Goal: Navigation & Orientation: Find specific page/section

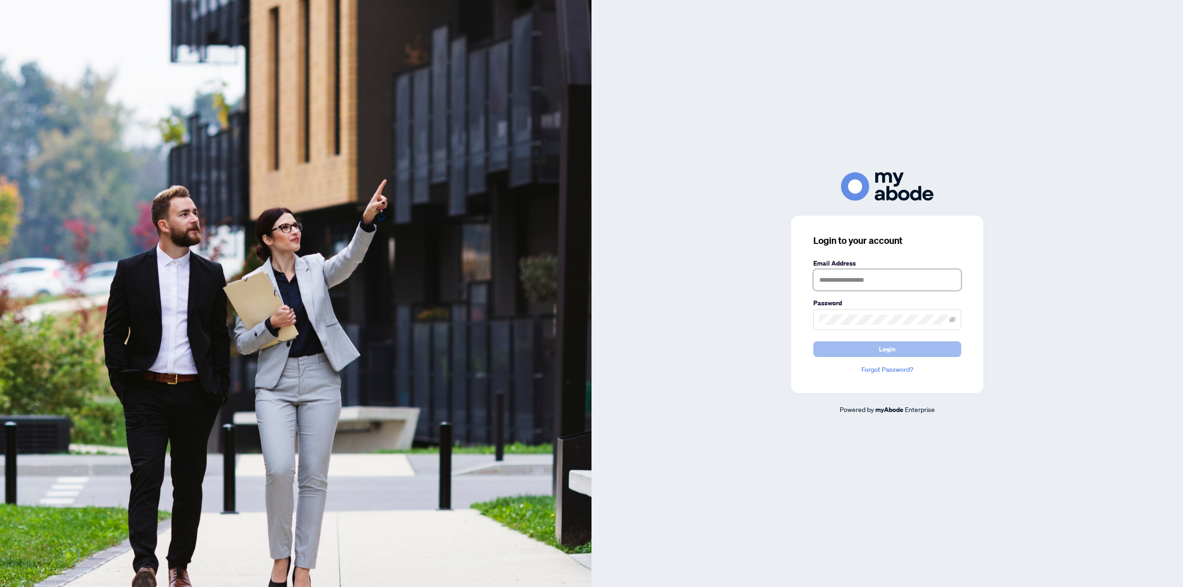
type input "**********"
click at [893, 351] on span "Login" at bounding box center [887, 349] width 17 height 15
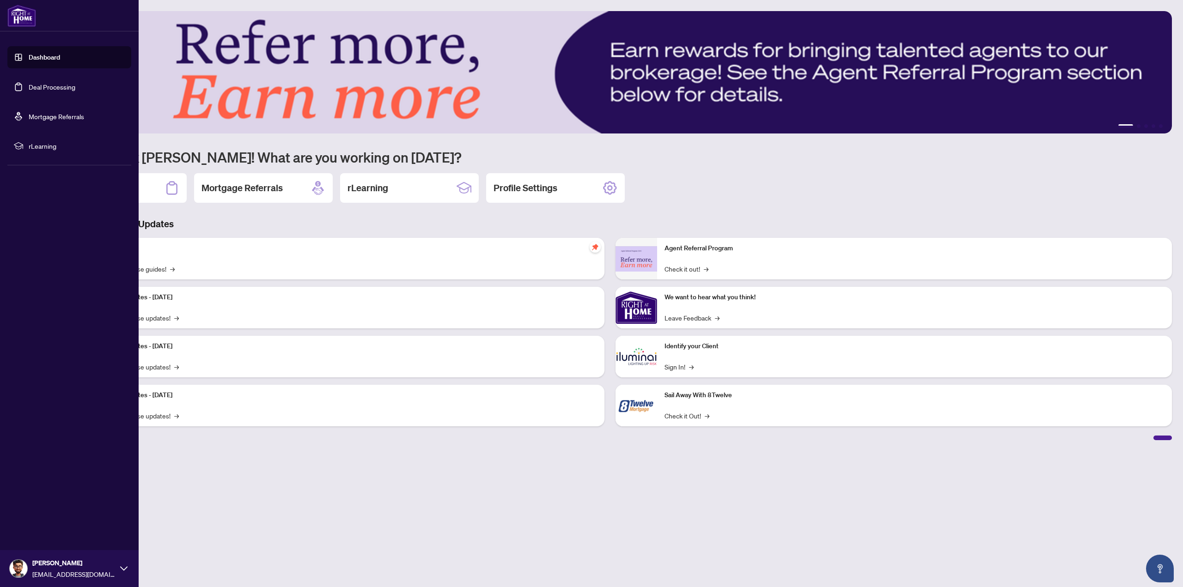
click at [41, 84] on link "Deal Processing" at bounding box center [52, 87] width 47 height 8
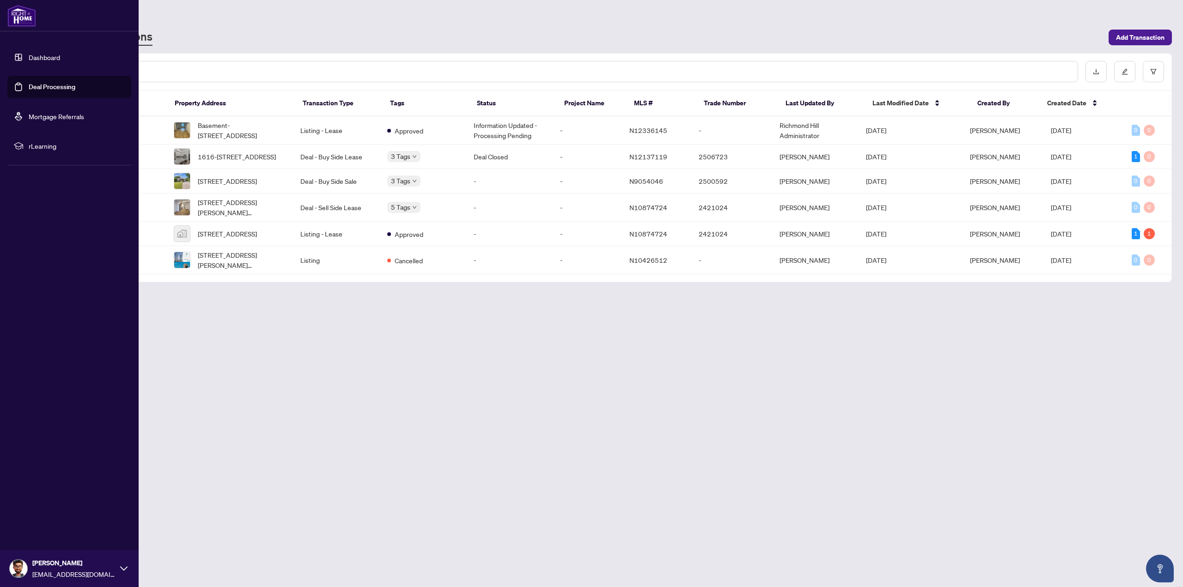
click at [40, 57] on link "Dashboard" at bounding box center [44, 57] width 31 height 8
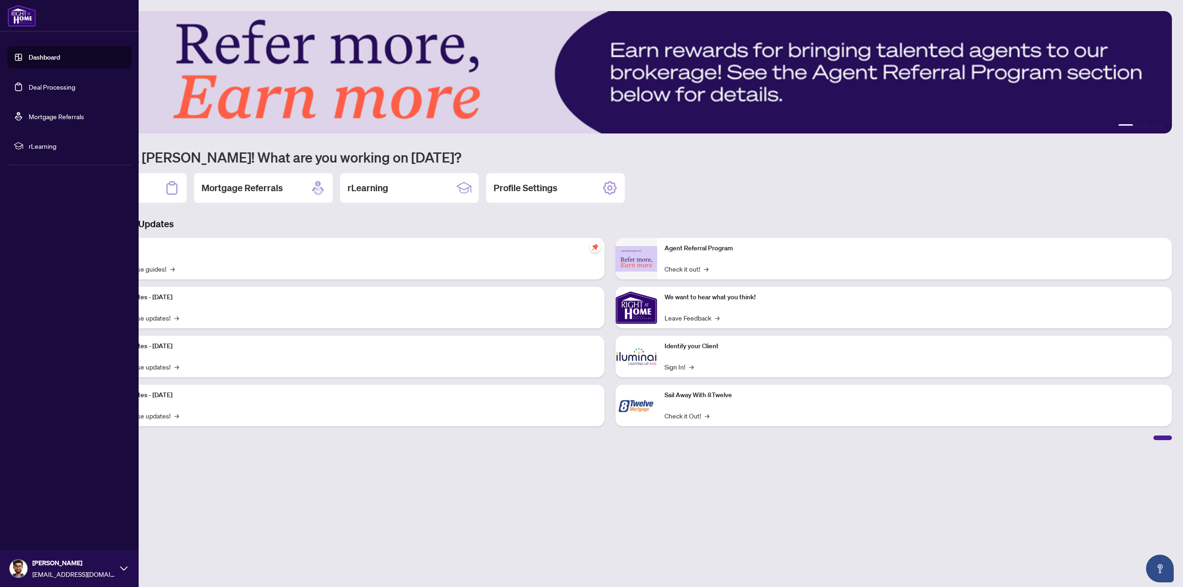
click at [43, 141] on li "rLearning" at bounding box center [69, 146] width 124 height 22
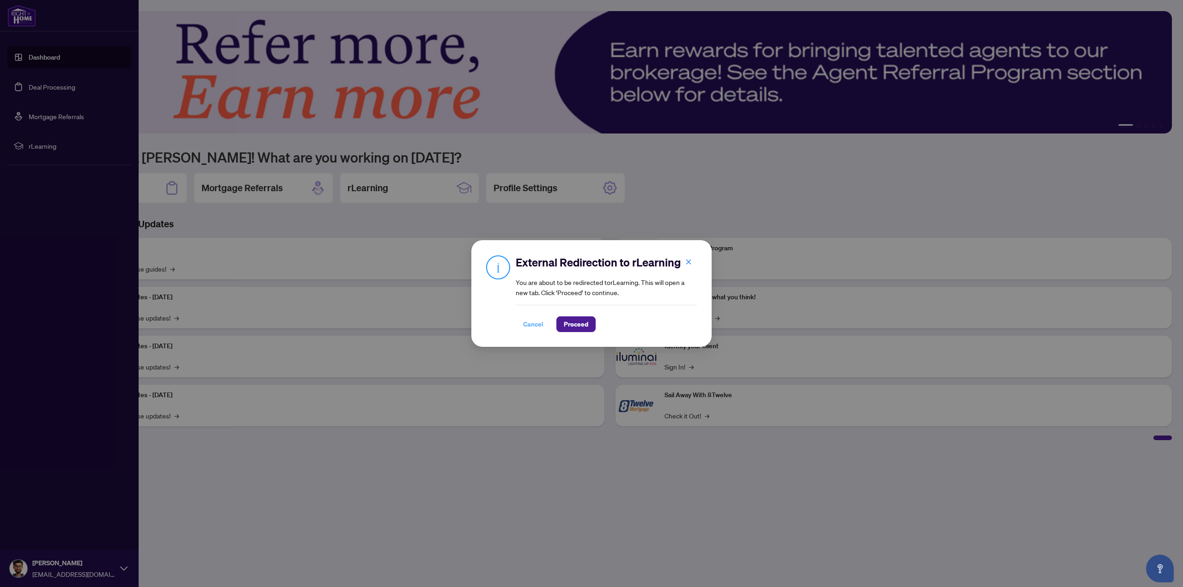
click at [532, 325] on span "Cancel" at bounding box center [533, 324] width 20 height 15
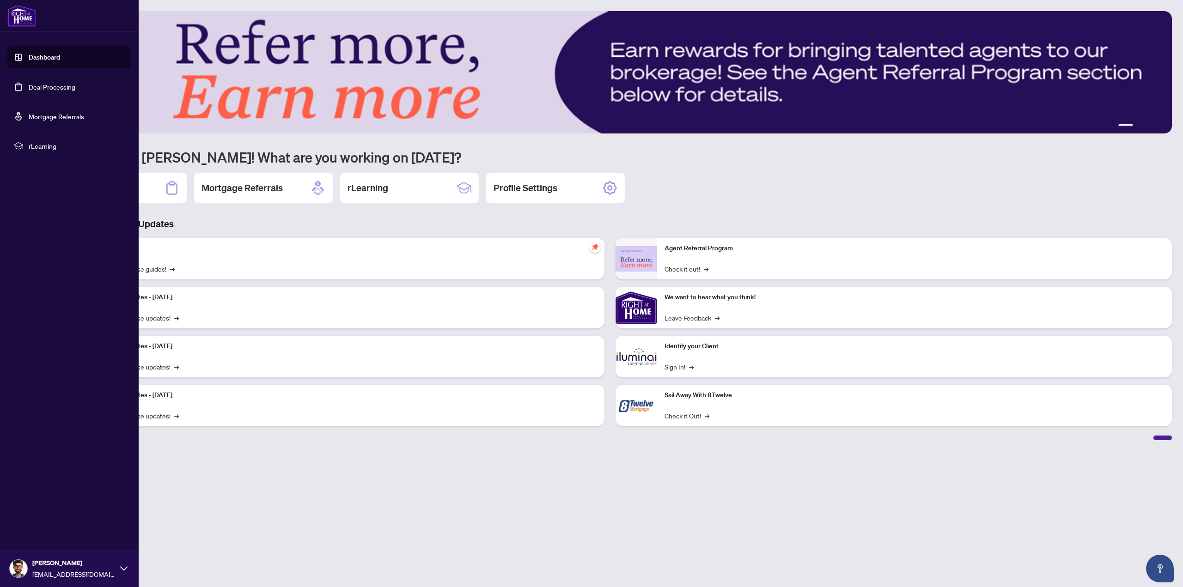
click at [50, 117] on link "Mortgage Referrals" at bounding box center [56, 116] width 55 height 8
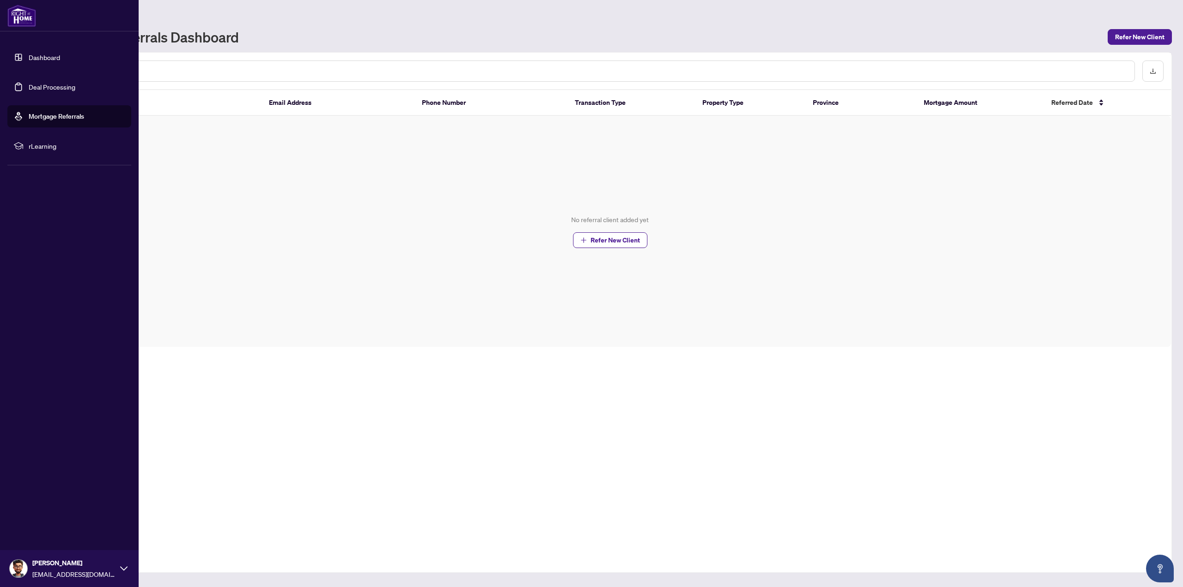
click at [47, 86] on link "Deal Processing" at bounding box center [52, 87] width 47 height 8
